Goal: Find specific page/section: Find specific page/section

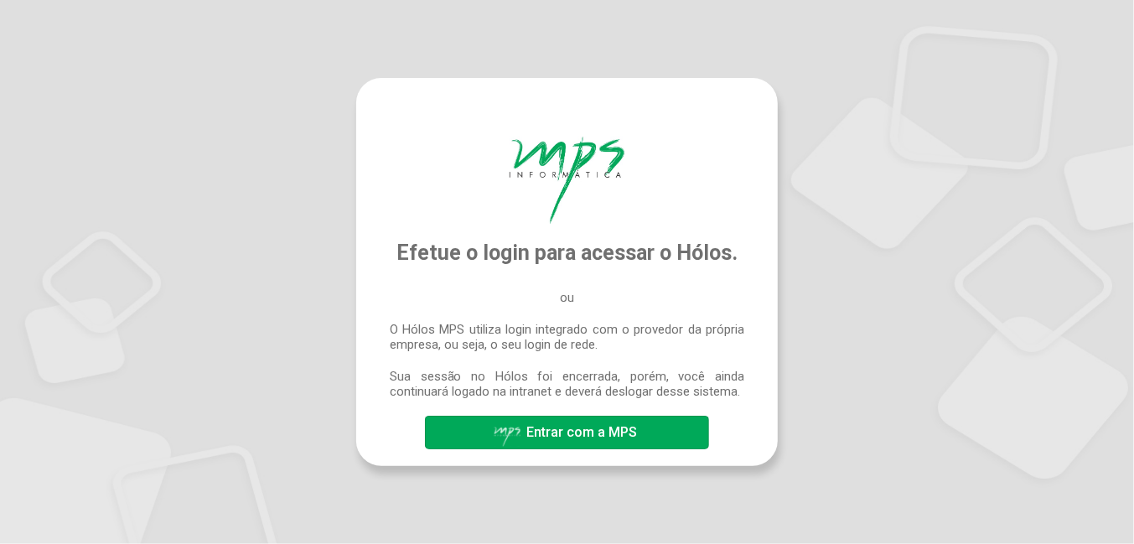
click at [616, 436] on span "Entrar com a MPS" at bounding box center [581, 432] width 111 height 16
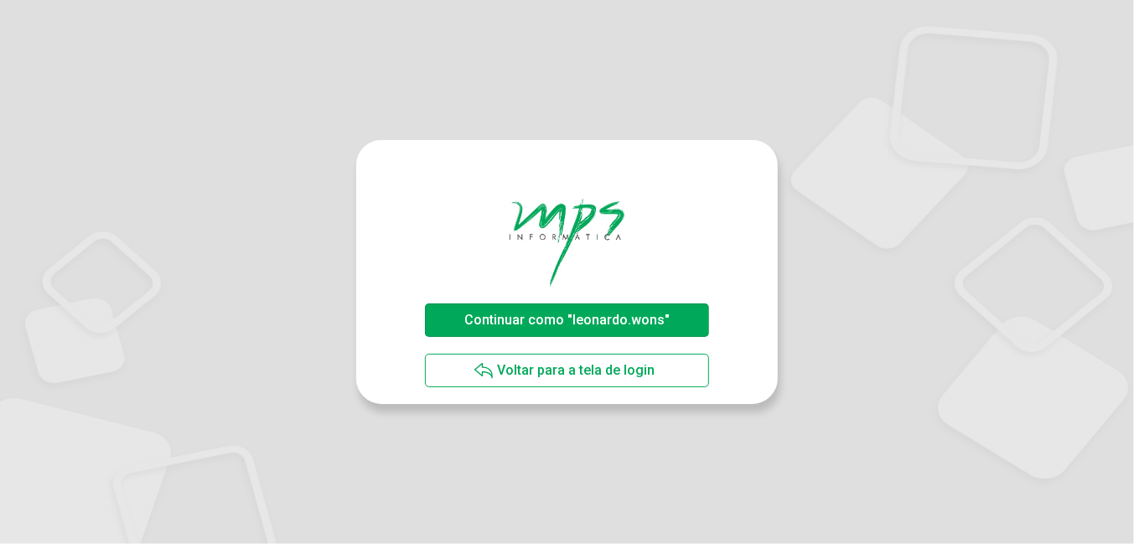
click at [605, 317] on span "Continuar como "leonardo.wons"" at bounding box center [566, 320] width 205 height 16
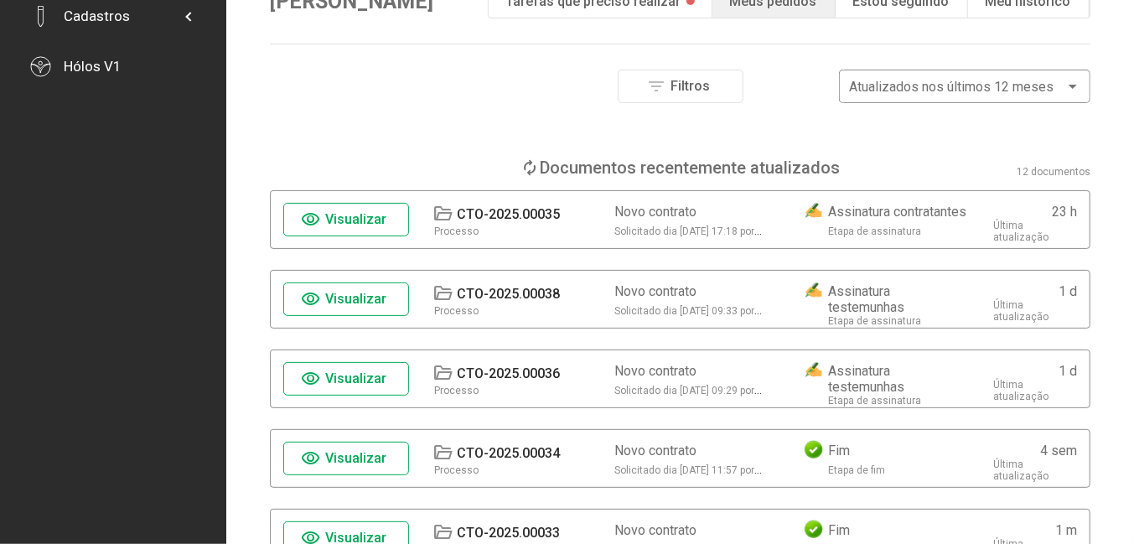
scroll to position [167, 0]
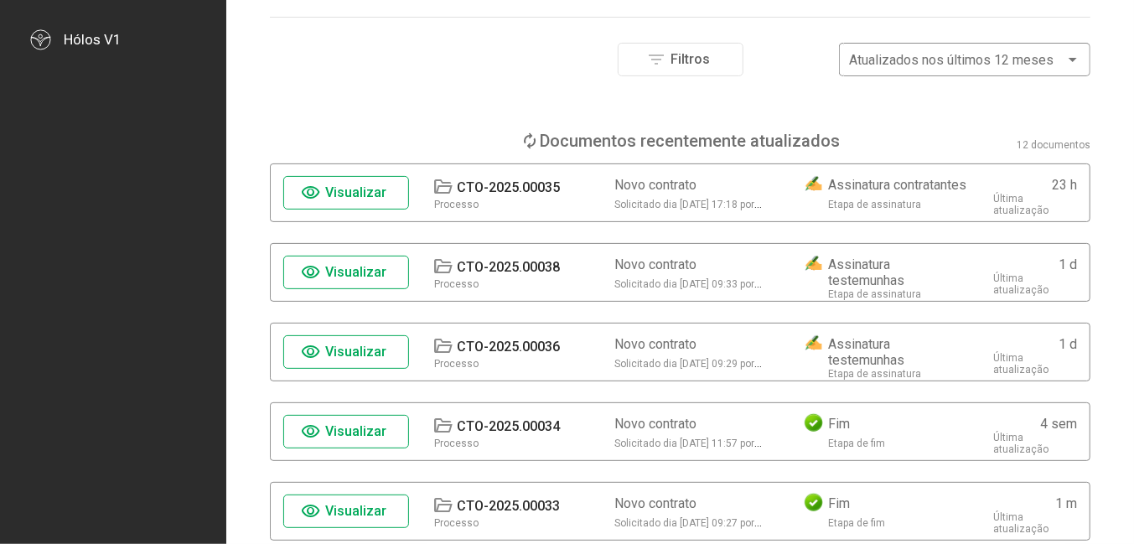
click at [375, 192] on span "Visualizar" at bounding box center [356, 192] width 61 height 16
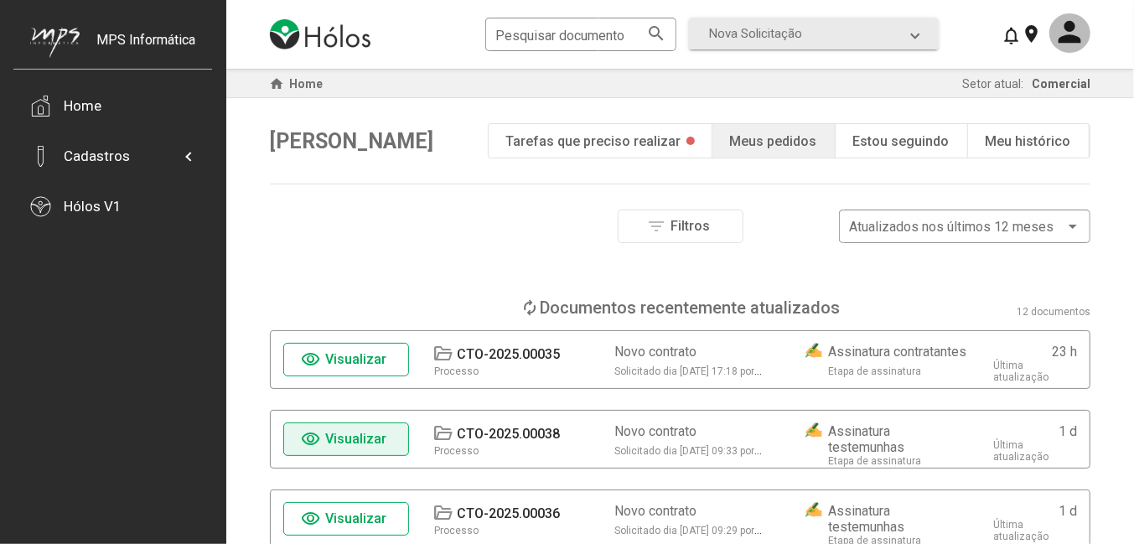
click at [375, 448] on span "visibility Visualizar" at bounding box center [347, 439] width 90 height 29
click at [385, 443] on span "Visualizar" at bounding box center [356, 439] width 61 height 16
